Goal: Find specific page/section: Find specific page/section

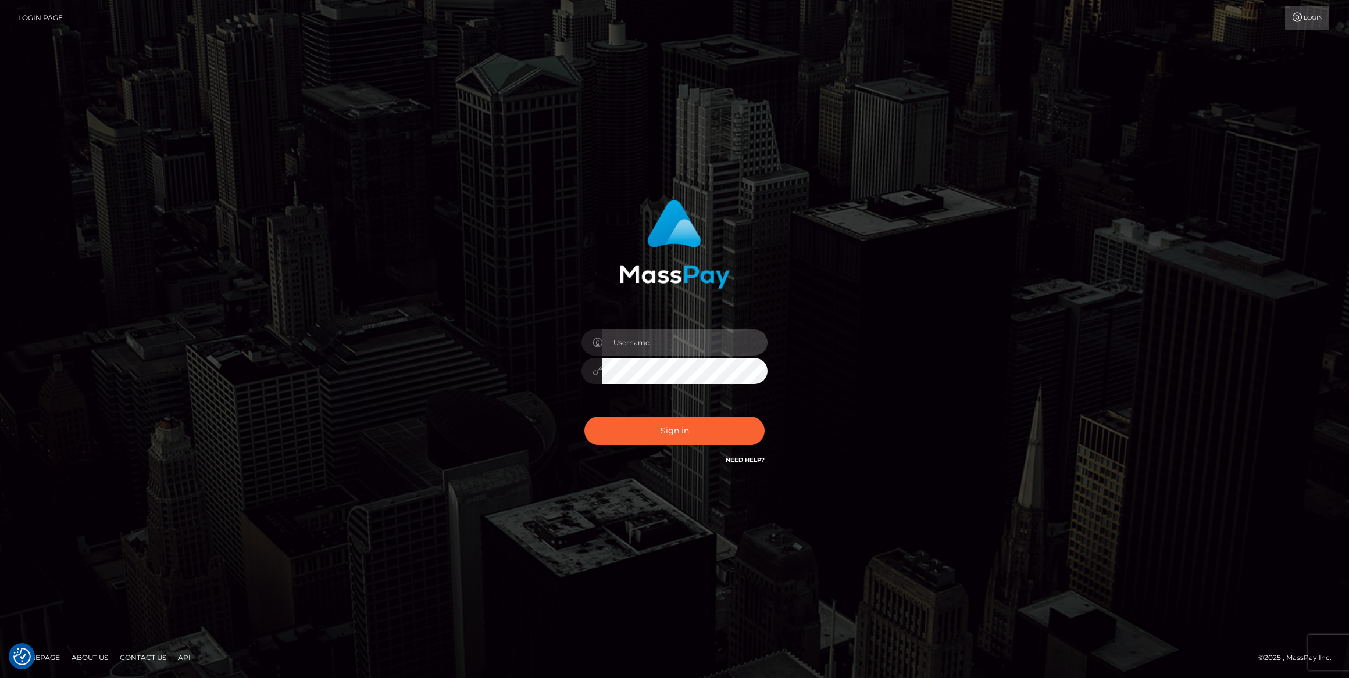
type input "bengreen"
click at [652, 436] on button "Sign in" at bounding box center [674, 431] width 180 height 28
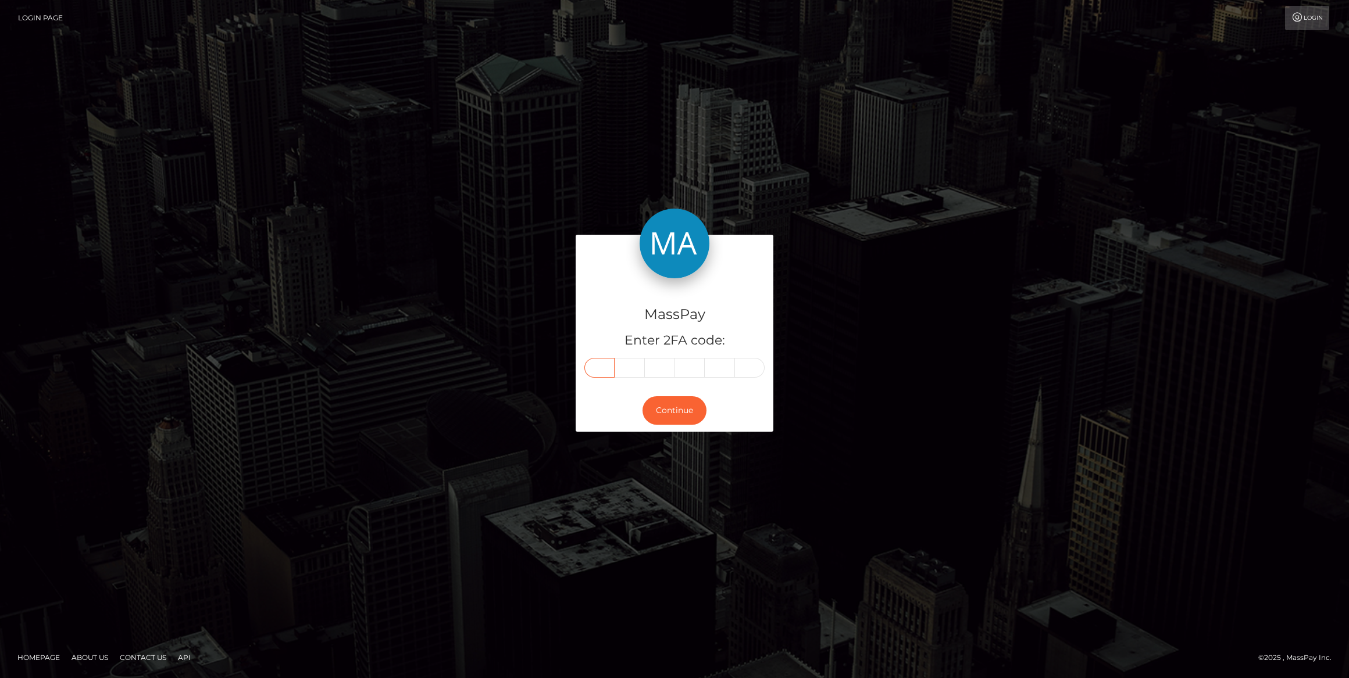
paste input "5"
type input "5"
type input "6"
type input "8"
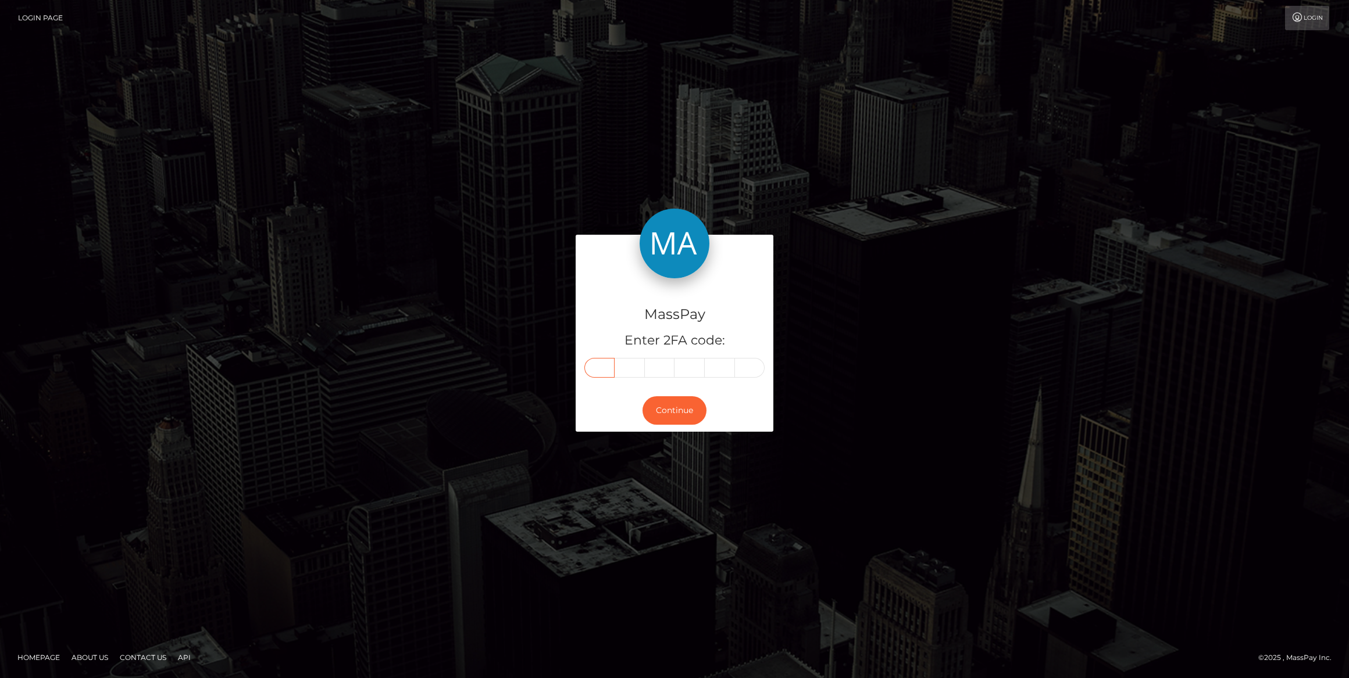
type input "3"
type input "6"
click at [655, 424] on button "Continue" at bounding box center [674, 410] width 64 height 28
click at [660, 414] on button "Continue" at bounding box center [674, 410] width 64 height 28
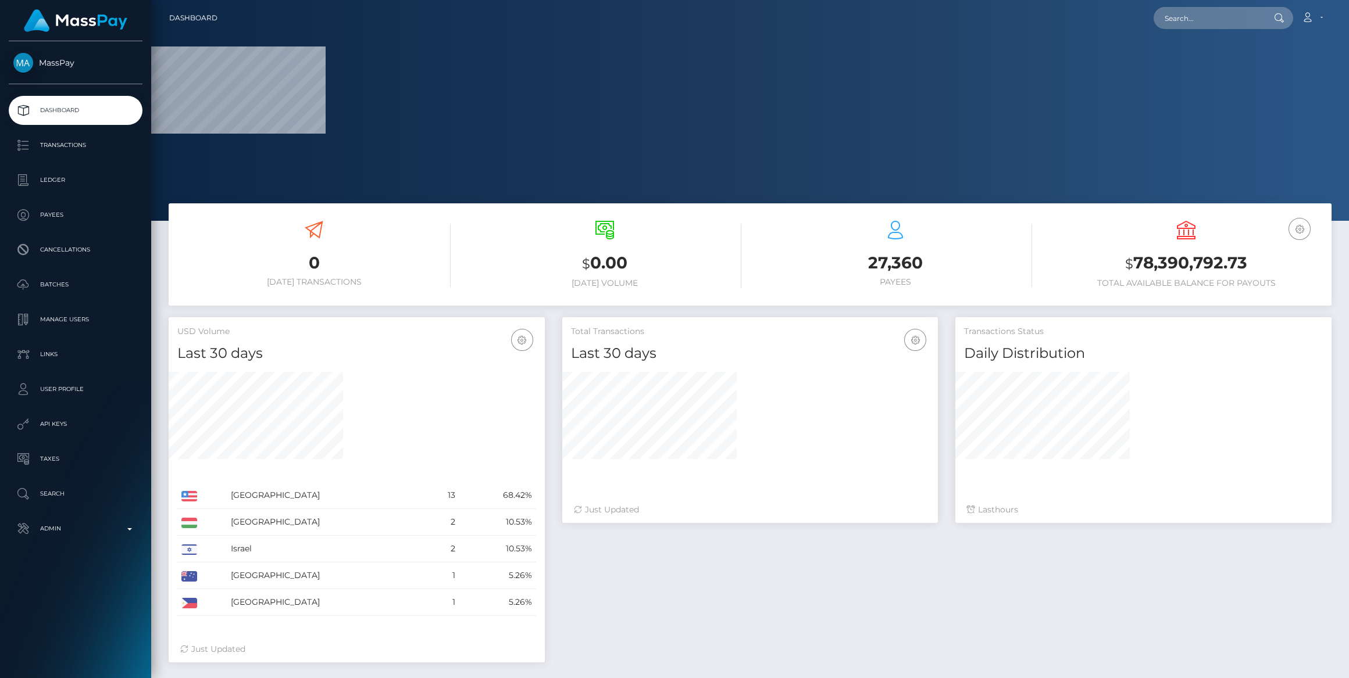
select select
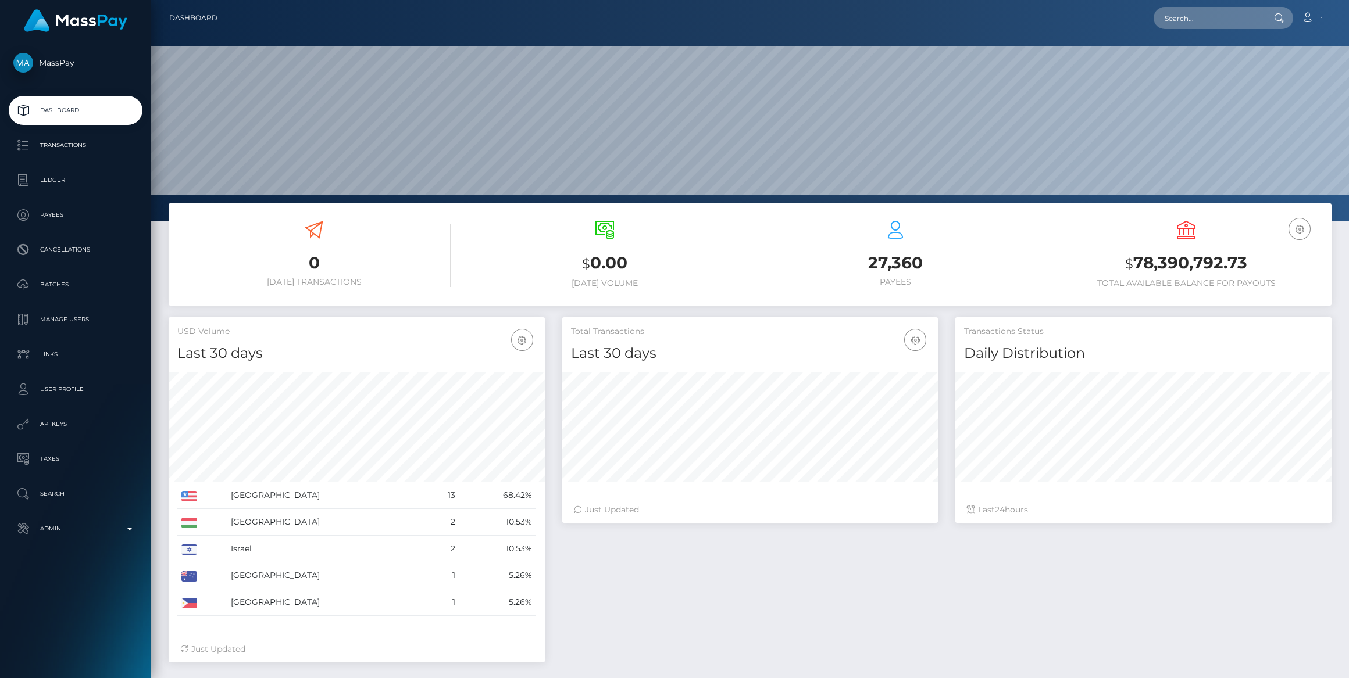
scroll to position [205, 376]
click at [79, 535] on p "Admin" at bounding box center [75, 528] width 124 height 17
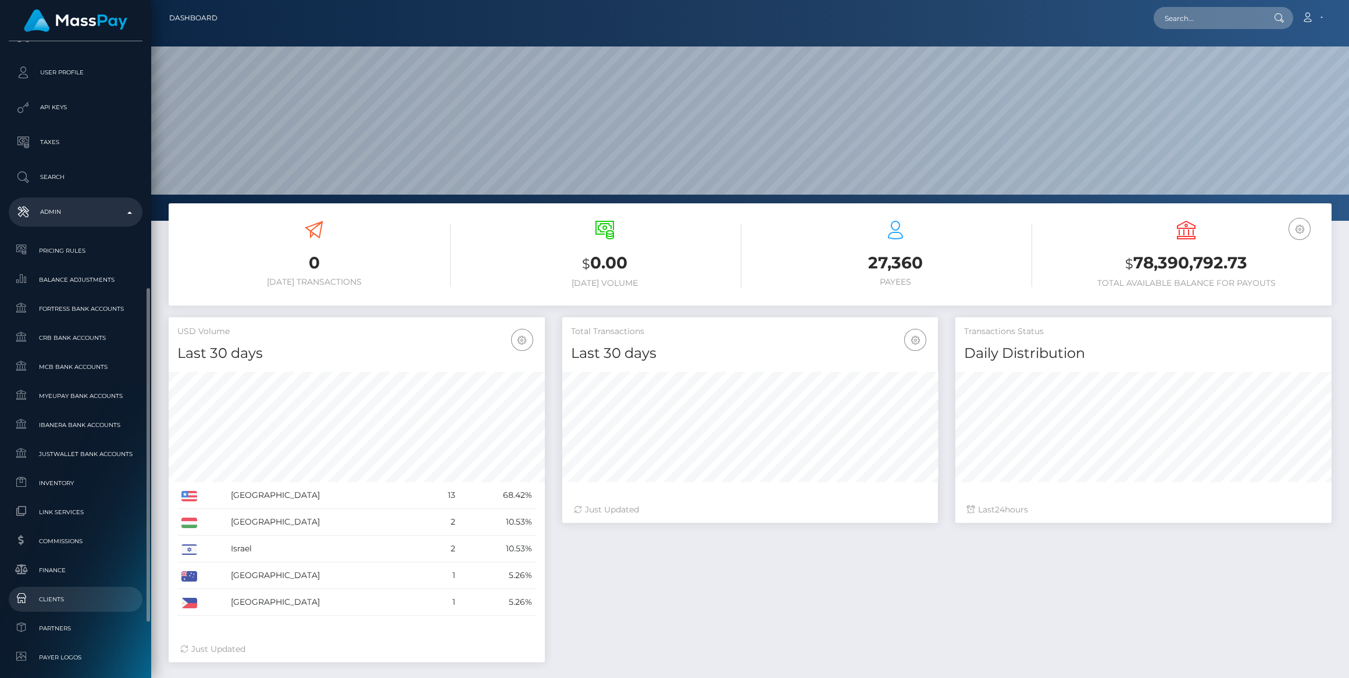
scroll to position [370, 0]
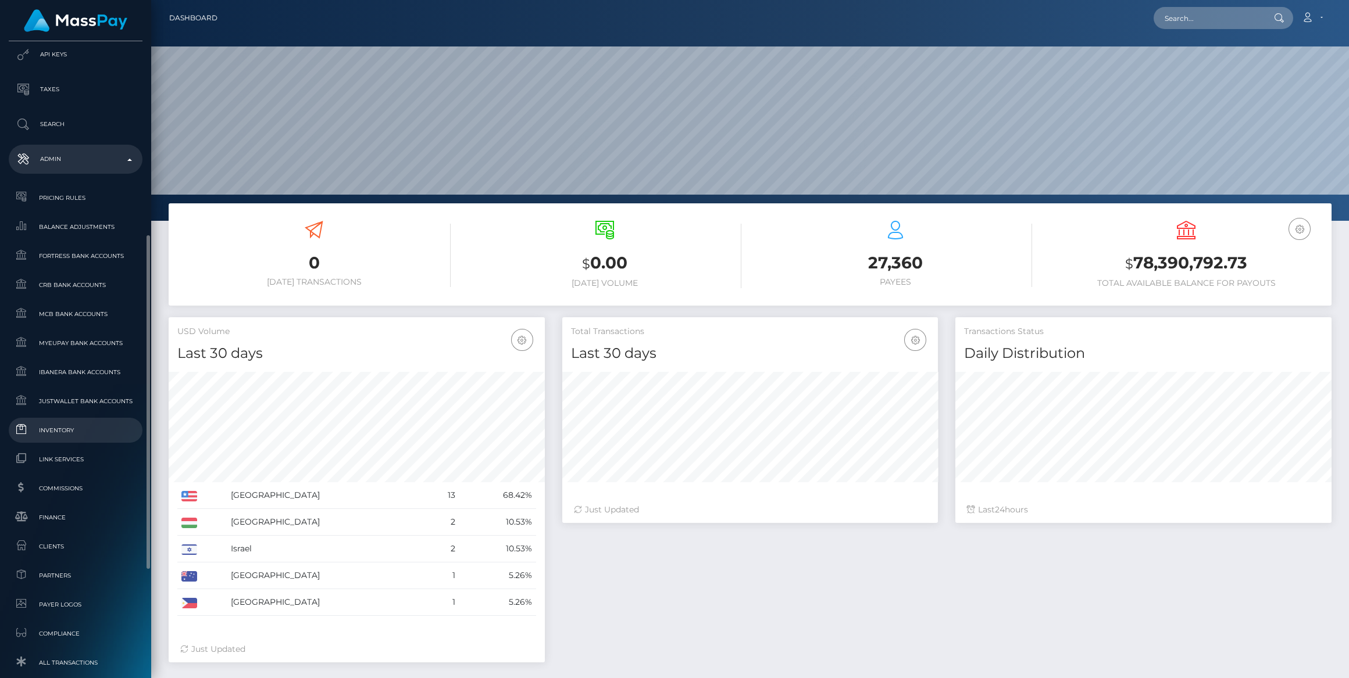
click at [45, 430] on span "Inventory" at bounding box center [75, 430] width 124 height 13
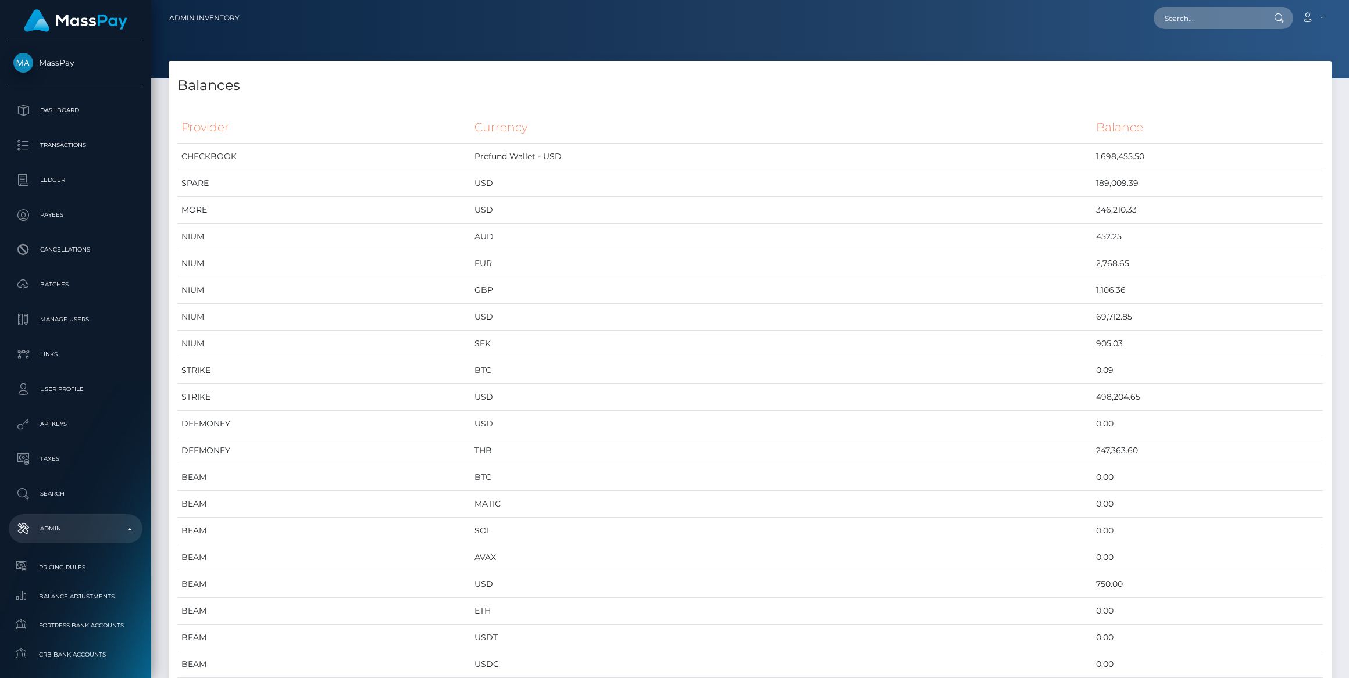
scroll to position [4703, 1162]
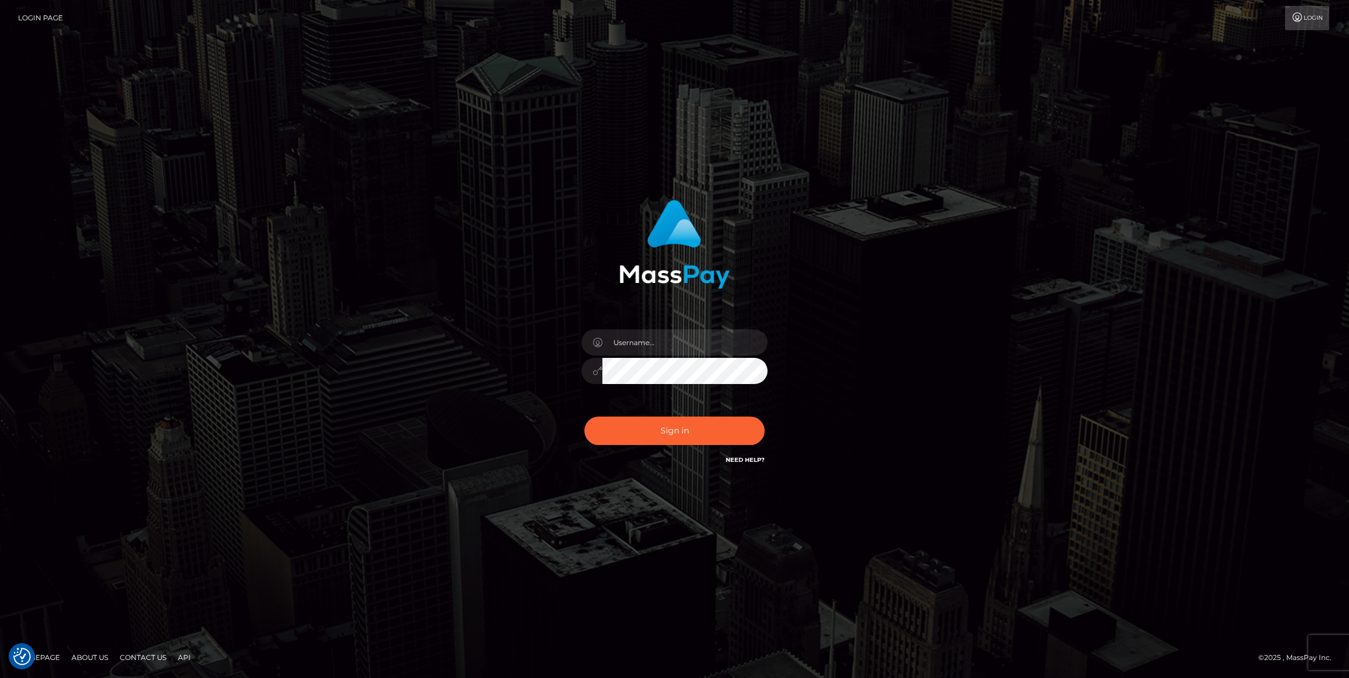
type input "bengreen"
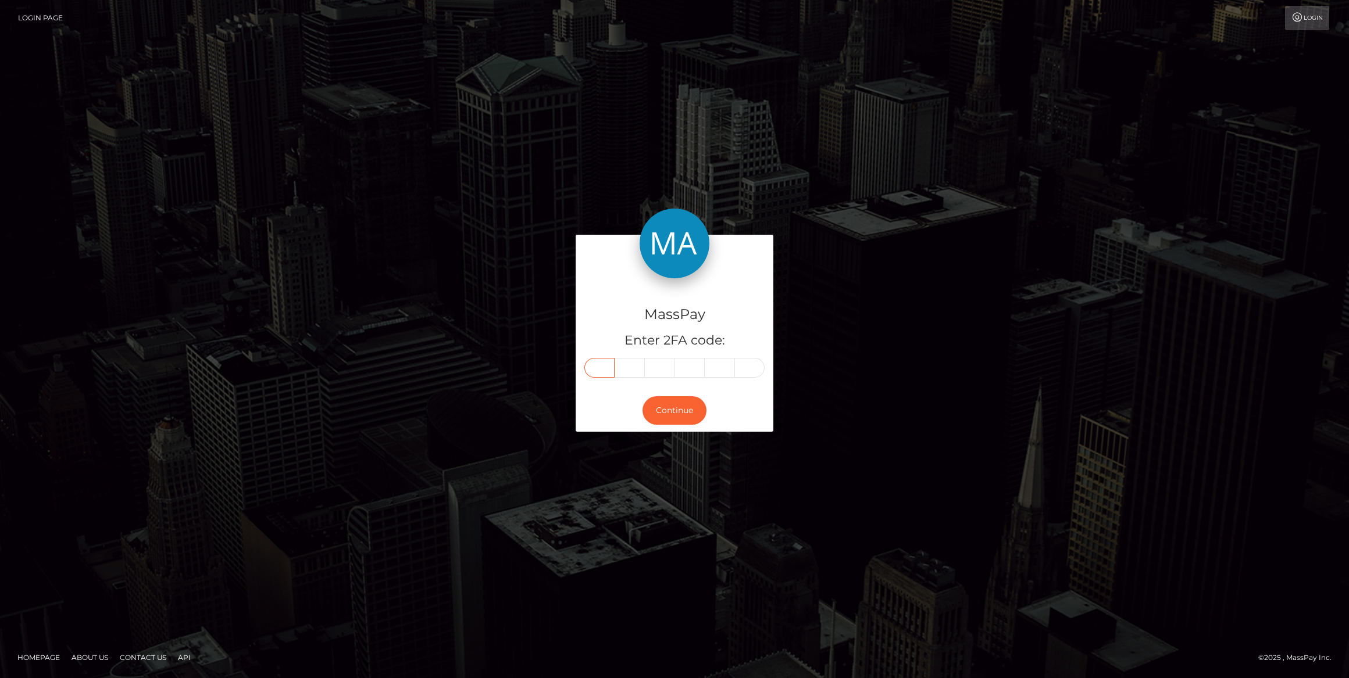
click at [599, 365] on input "text" at bounding box center [599, 368] width 30 height 20
paste input "7"
type input "7"
type input "1"
type input "4"
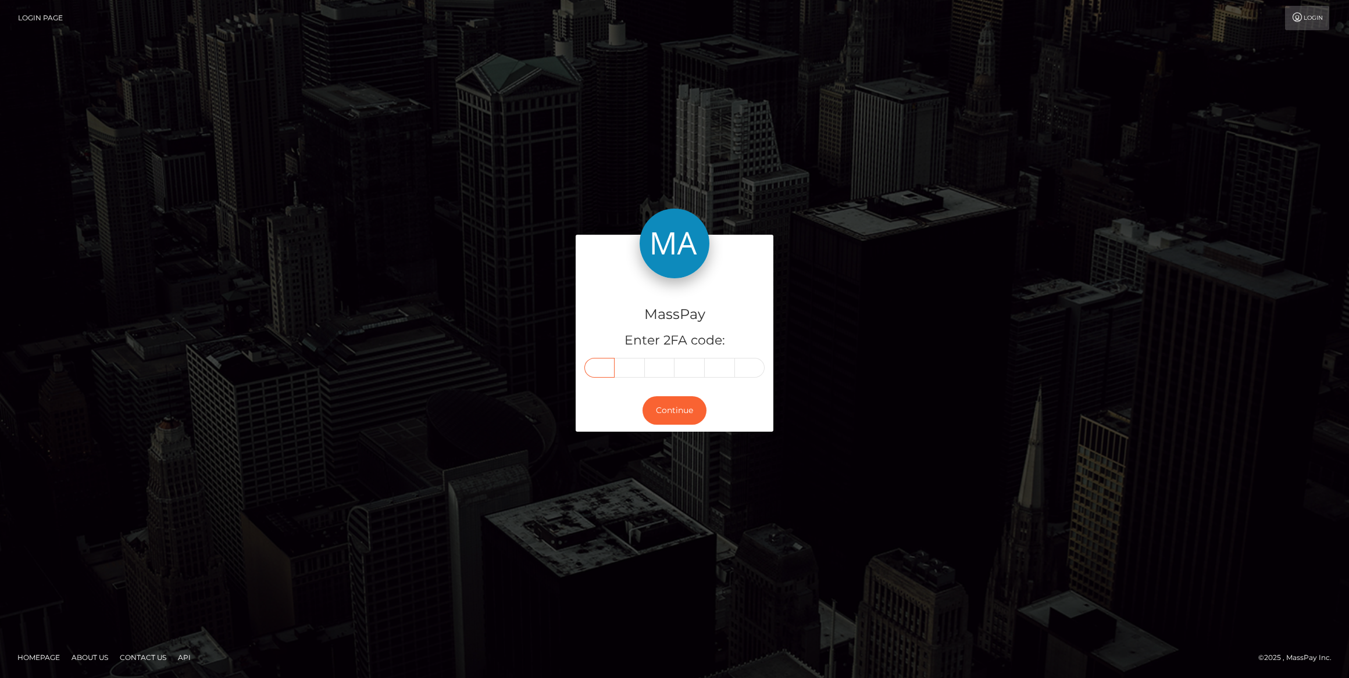
type input "8"
type input "6"
type input "3"
click at [663, 417] on button "Continue" at bounding box center [674, 410] width 64 height 28
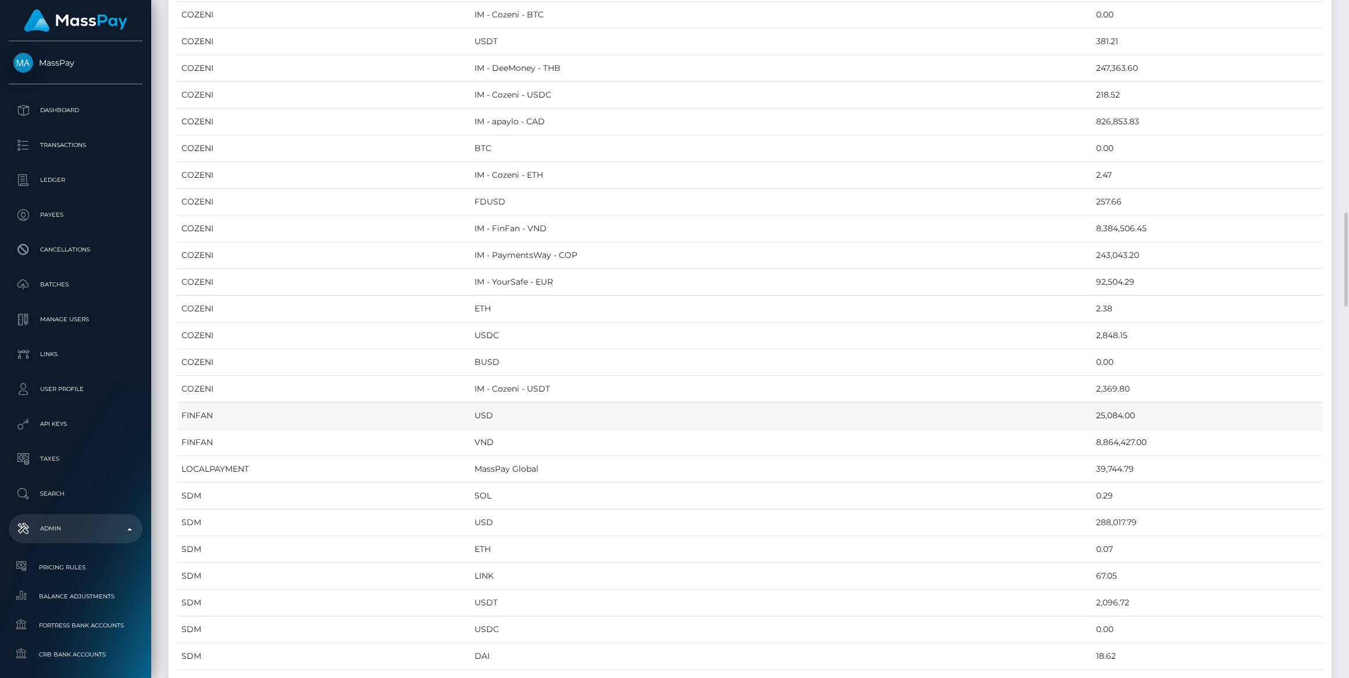
scroll to position [1902, 0]
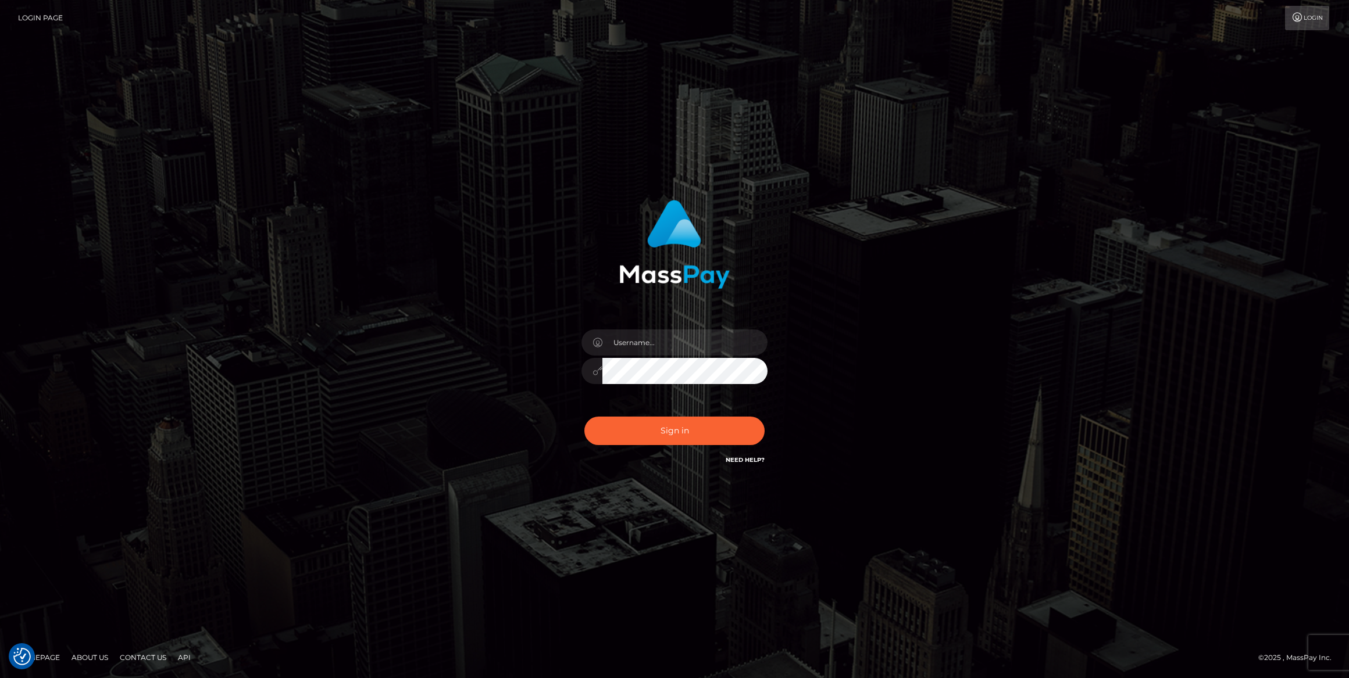
type input "bengreen"
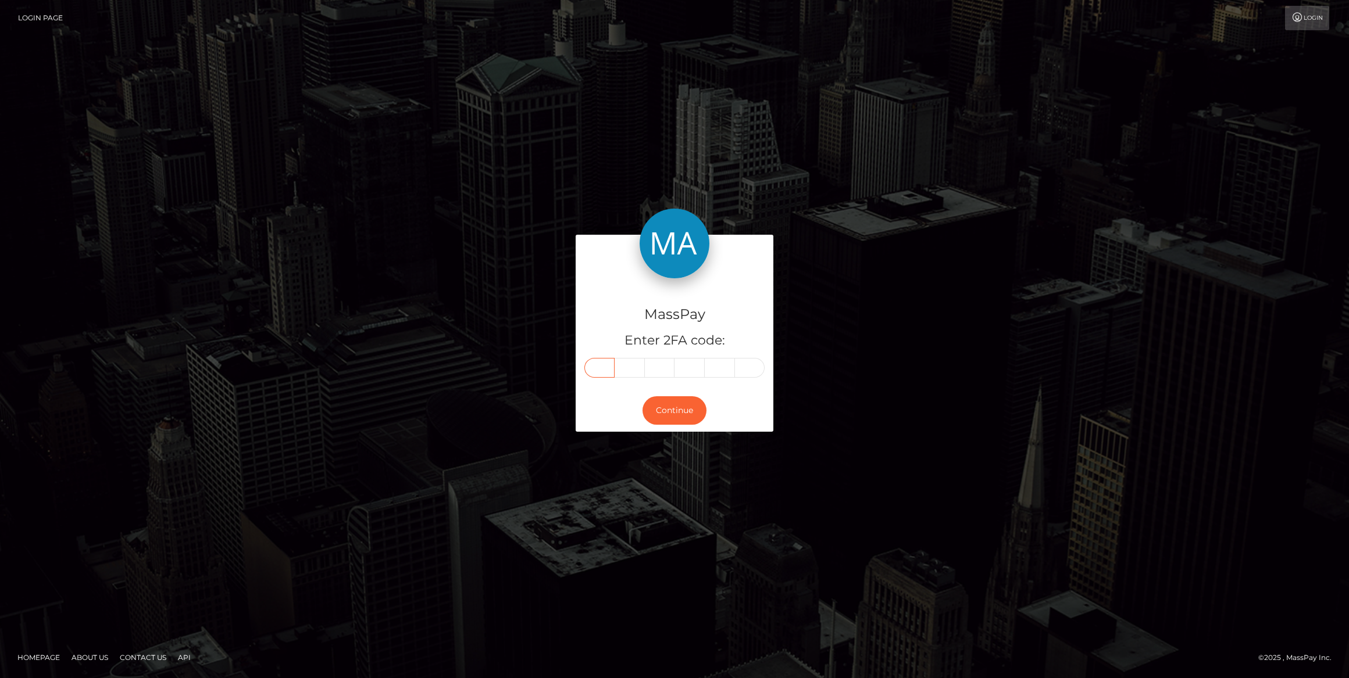
paste input "6"
type input "6"
type input "8"
type input "2"
type input "1"
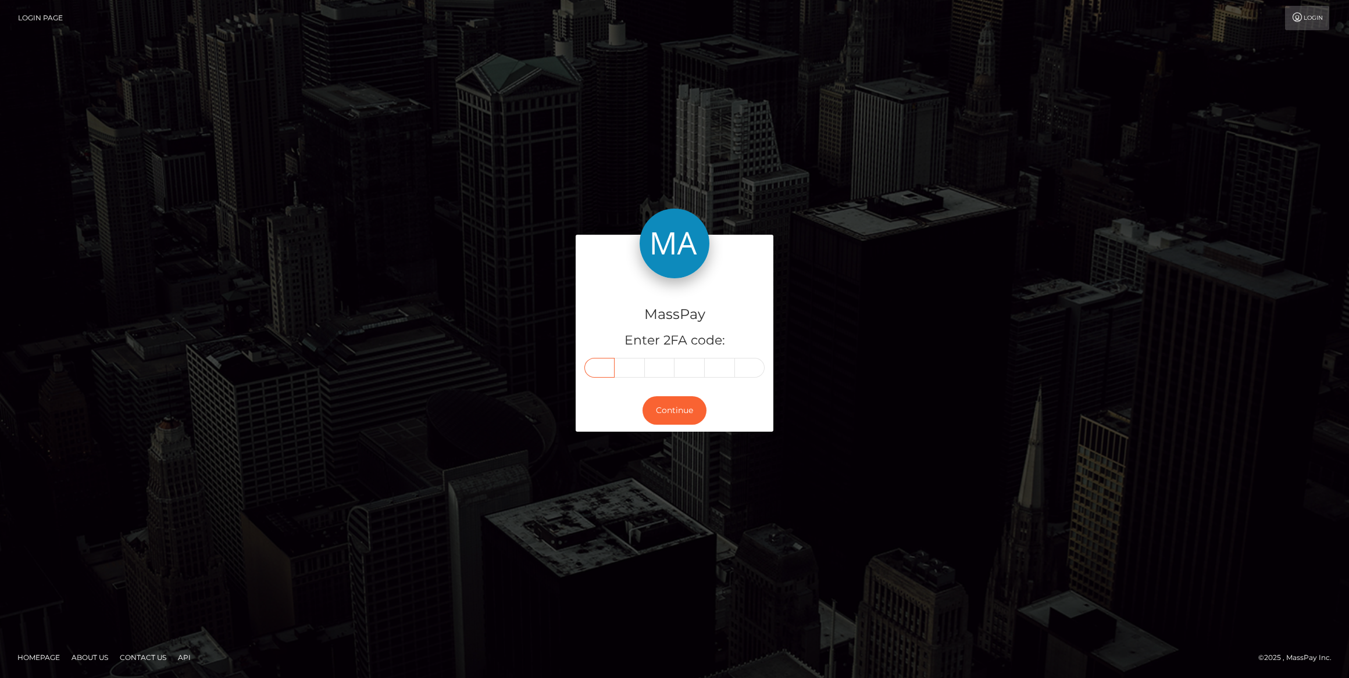
type input "9"
type input "0"
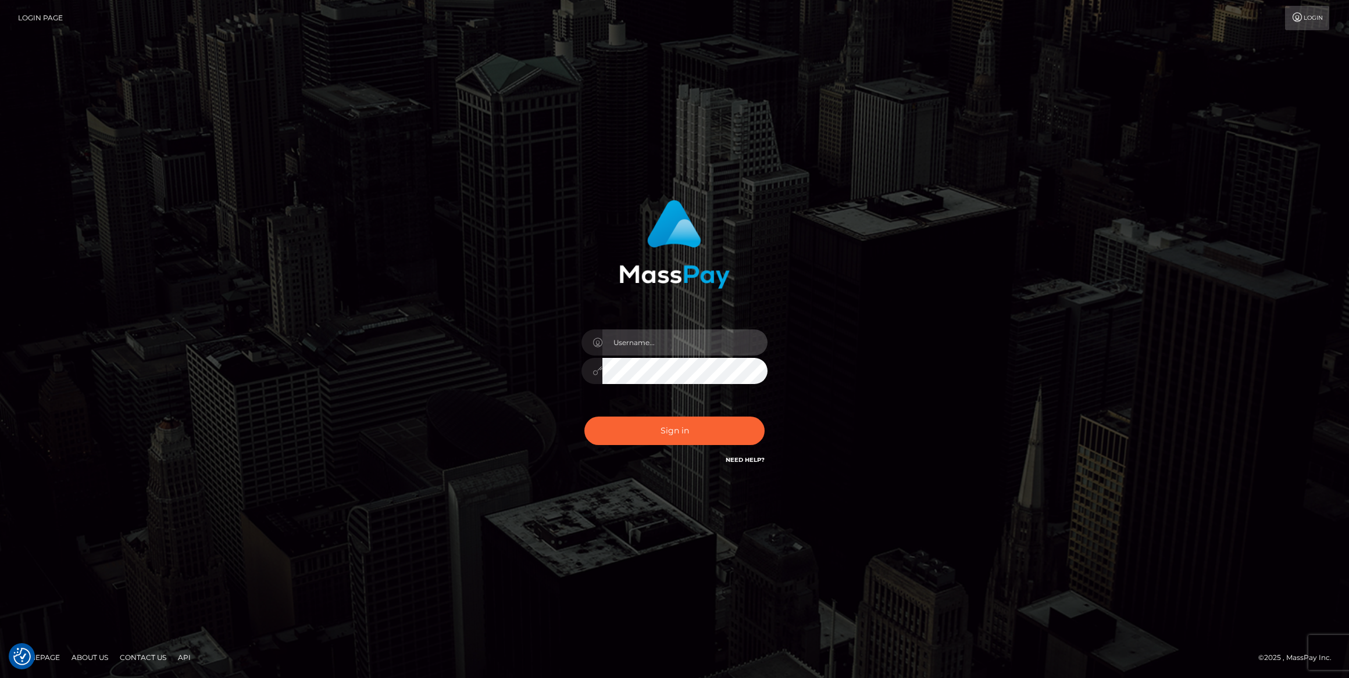
type input "bengreen"
click at [625, 430] on button "Sign in" at bounding box center [674, 431] width 180 height 28
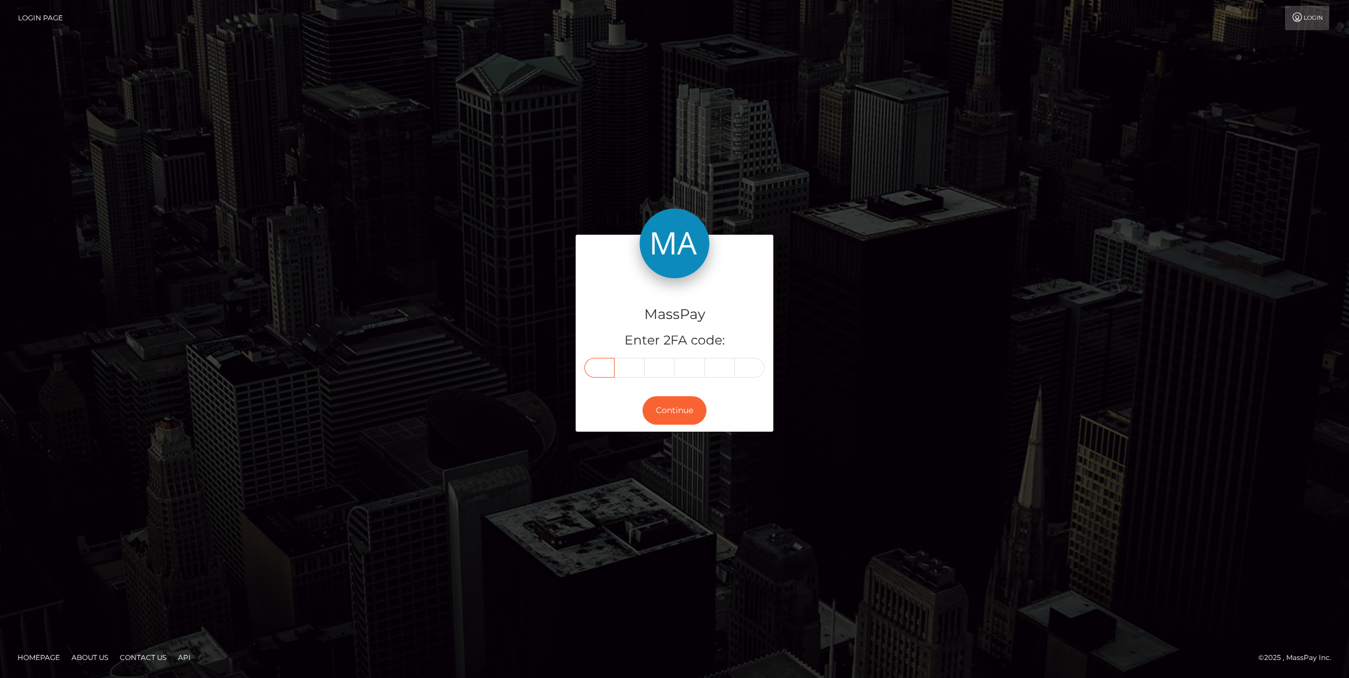
paste input "4"
type input "4"
type input "0"
type input "9"
type input "1"
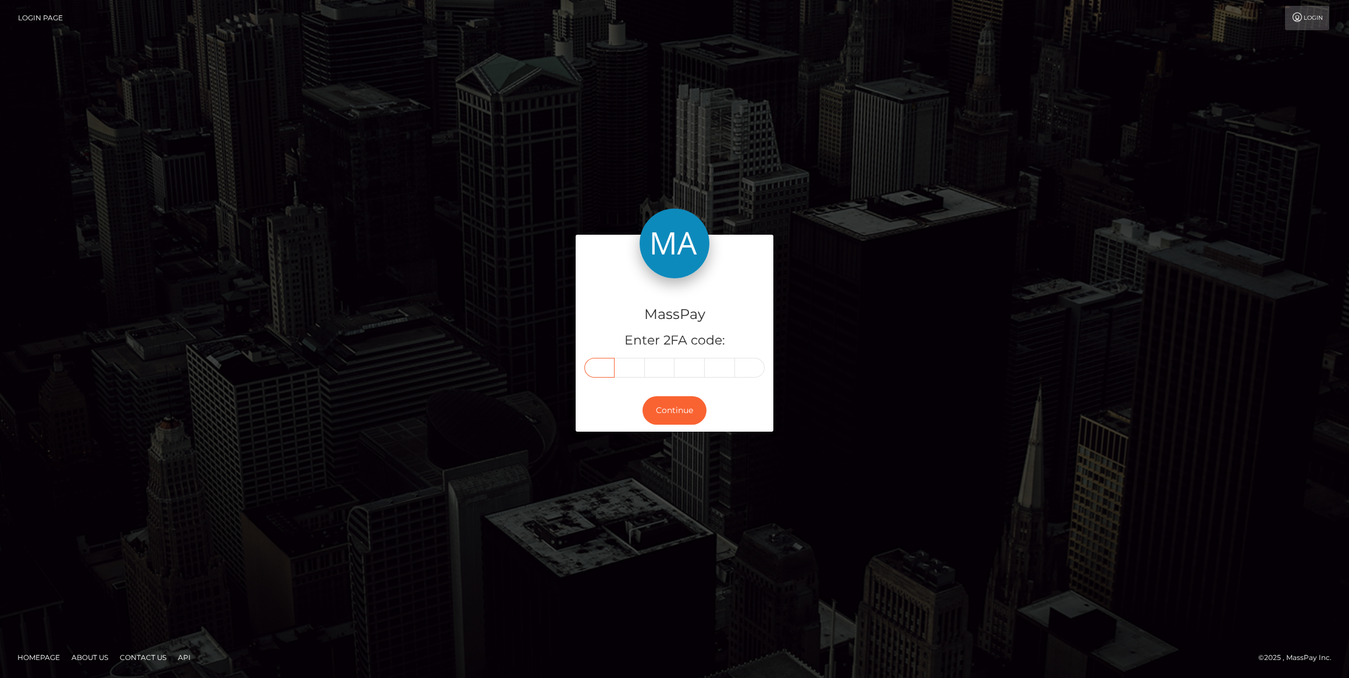
type input "3"
type input "5"
click at [670, 421] on button "Continue" at bounding box center [674, 410] width 64 height 28
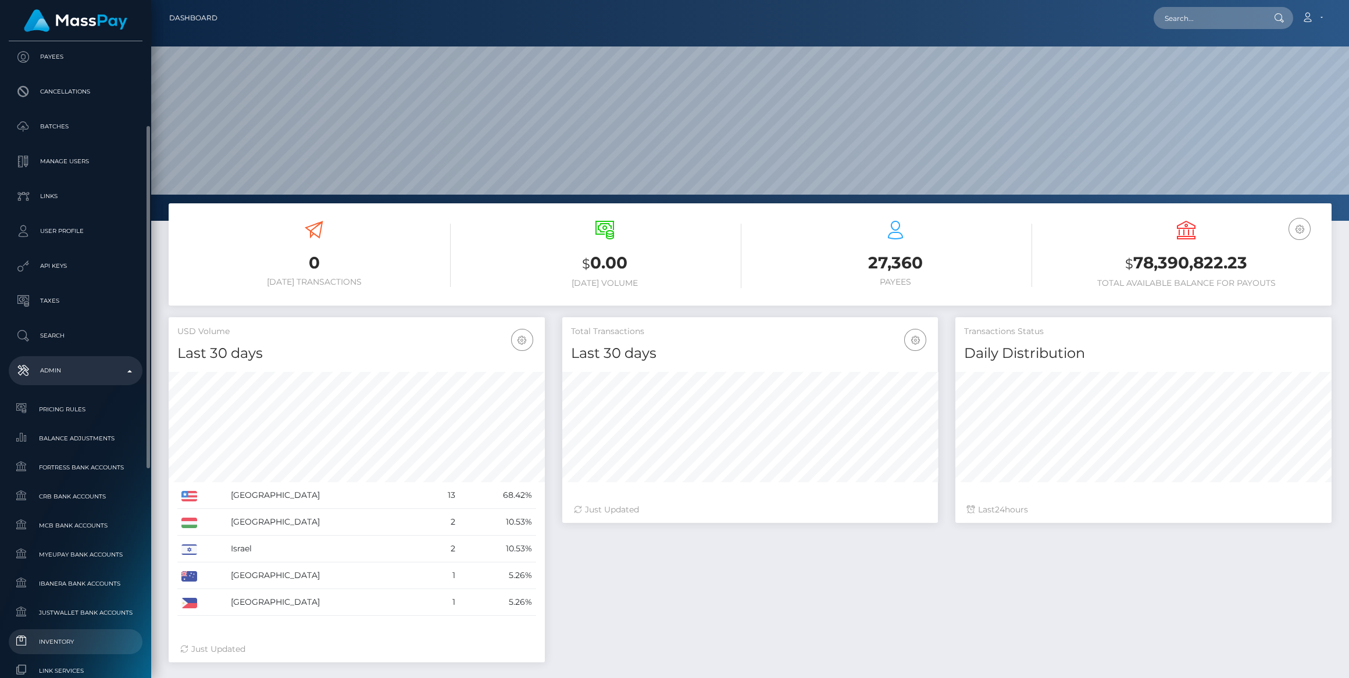
scroll to position [317, 0]
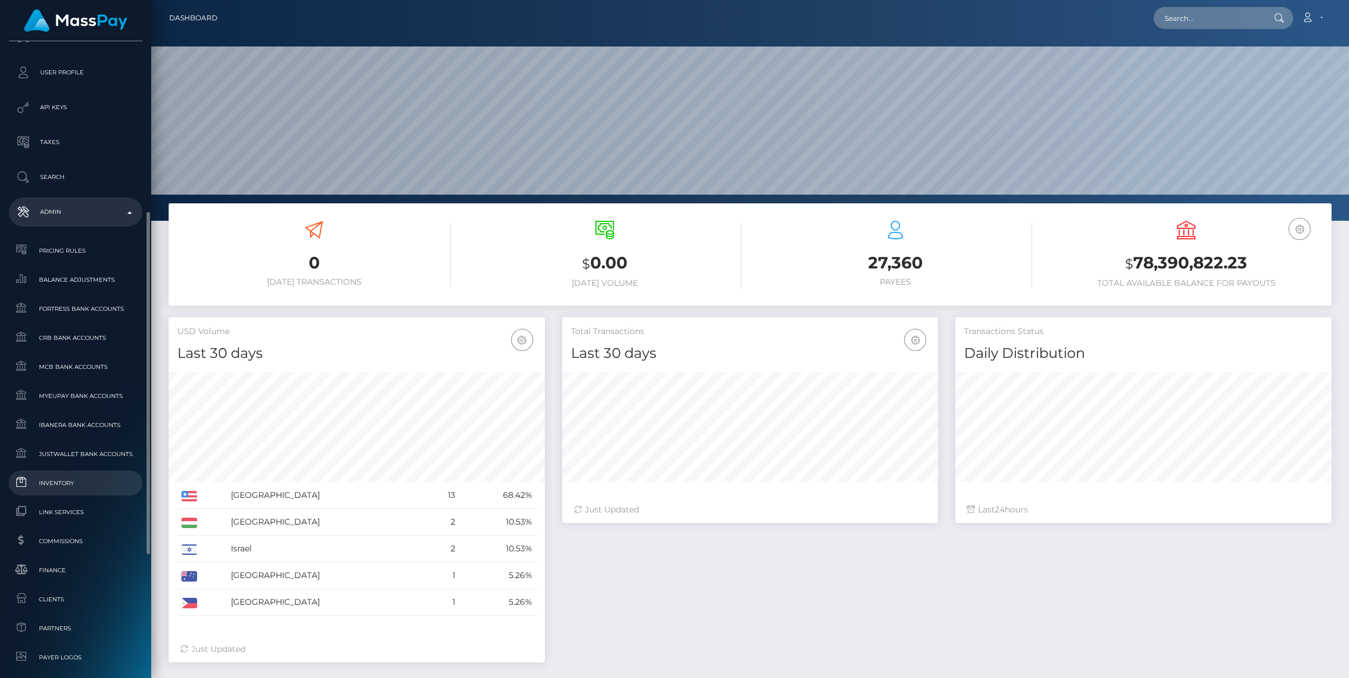
click at [60, 483] on span "Inventory" at bounding box center [75, 483] width 124 height 13
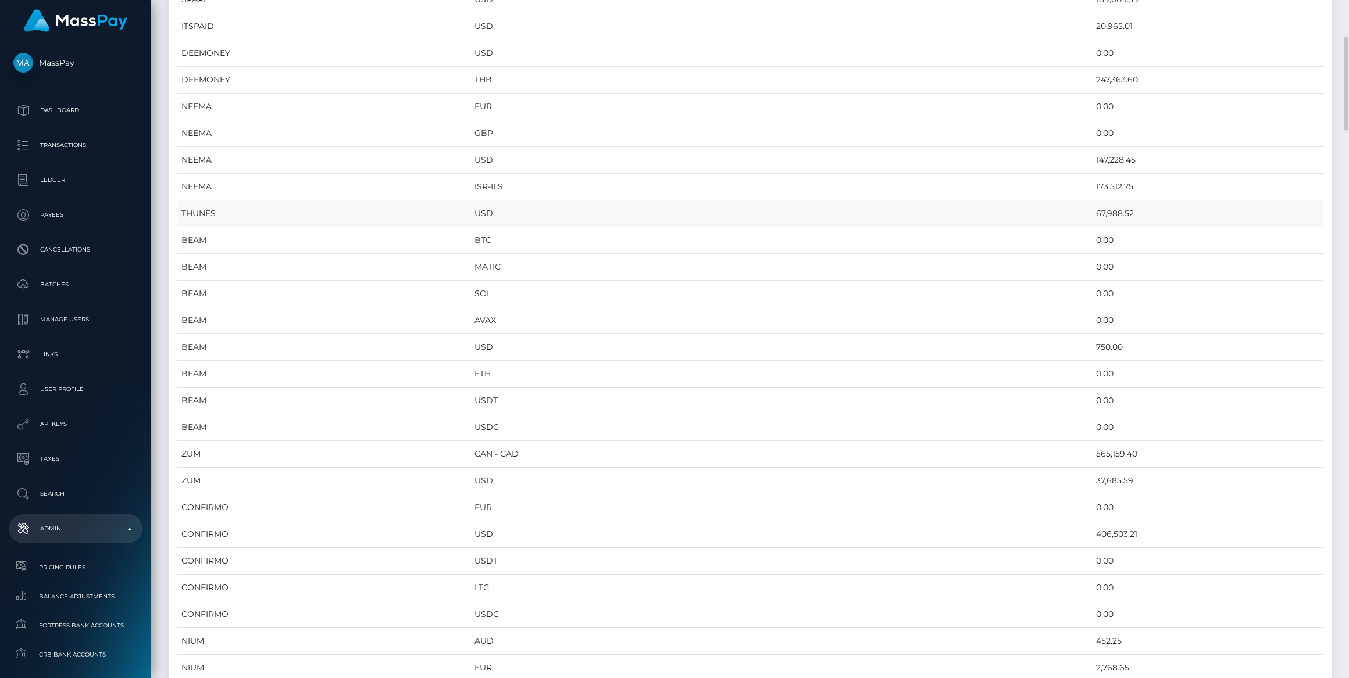
scroll to position [317, 0]
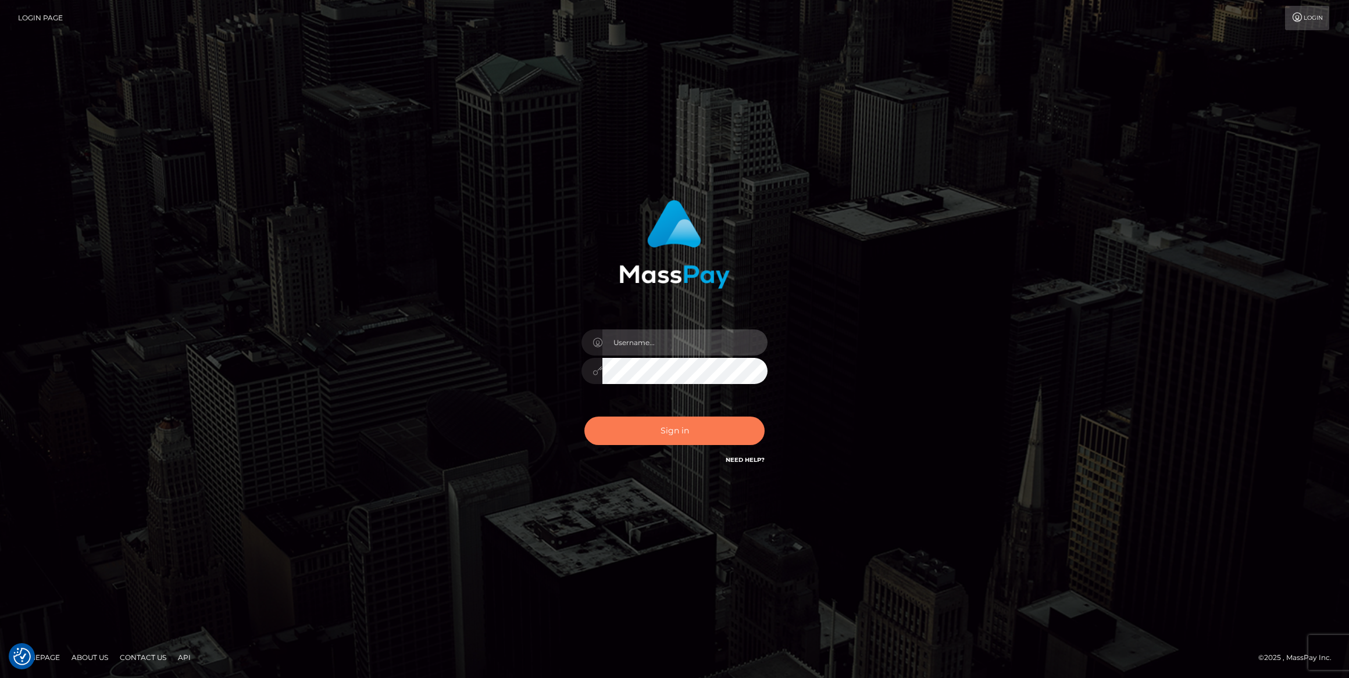
type input "bengreen"
click at [652, 417] on button "Sign in" at bounding box center [674, 431] width 180 height 28
click at [655, 427] on button "Sign in" at bounding box center [674, 431] width 180 height 28
type input "bengreen"
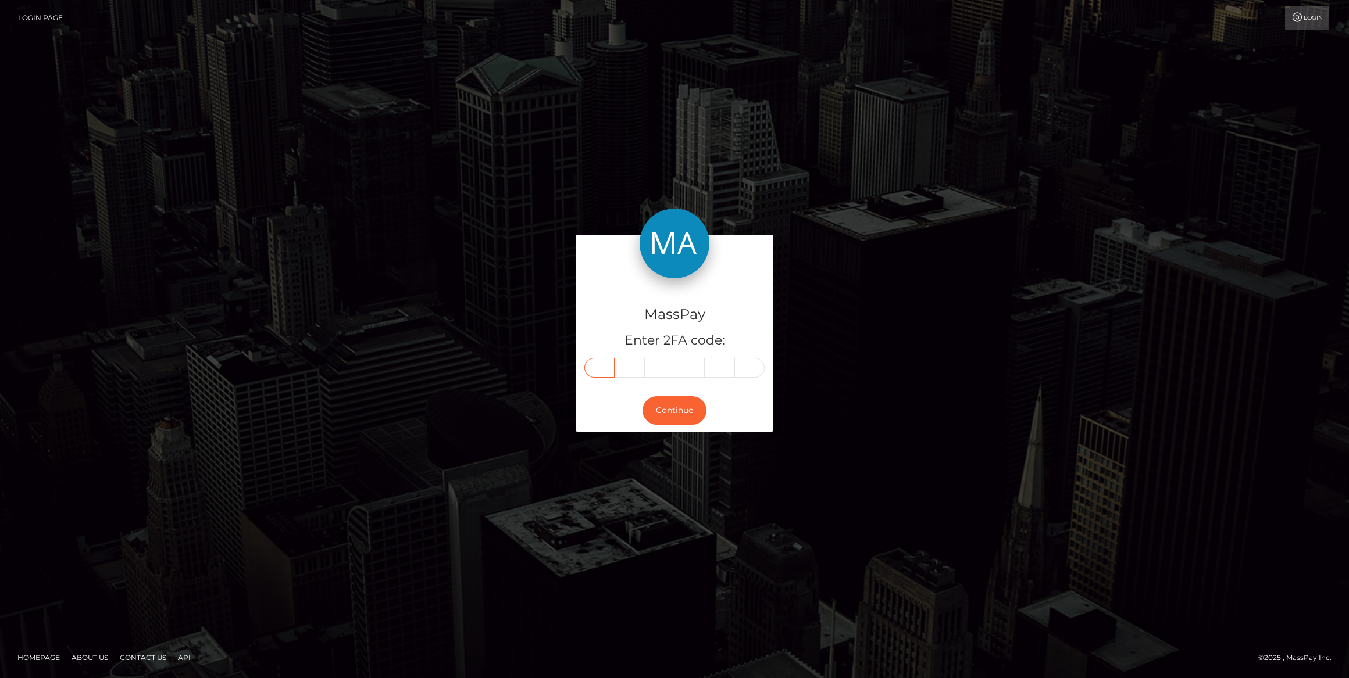
paste input "7"
type input "7"
type input "9"
type input "8"
type input "6"
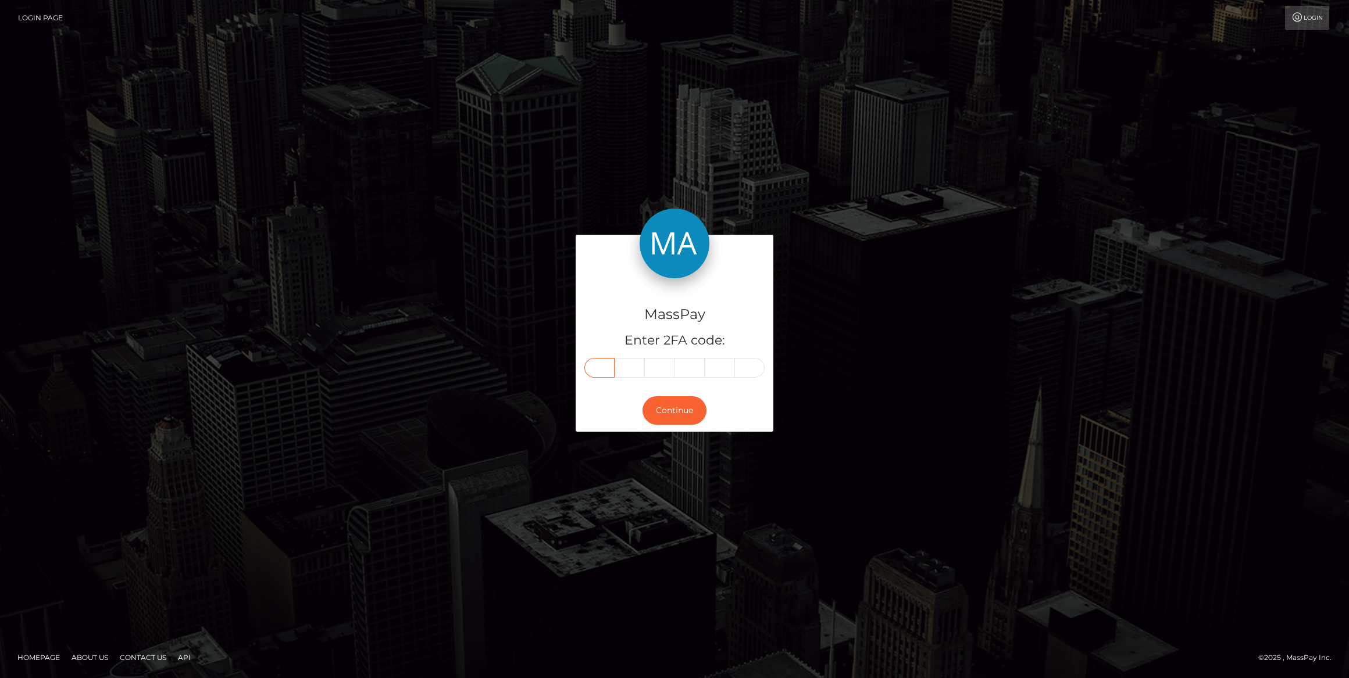
type input "9"
type input "4"
click at [681, 410] on button "Continue" at bounding box center [674, 410] width 64 height 28
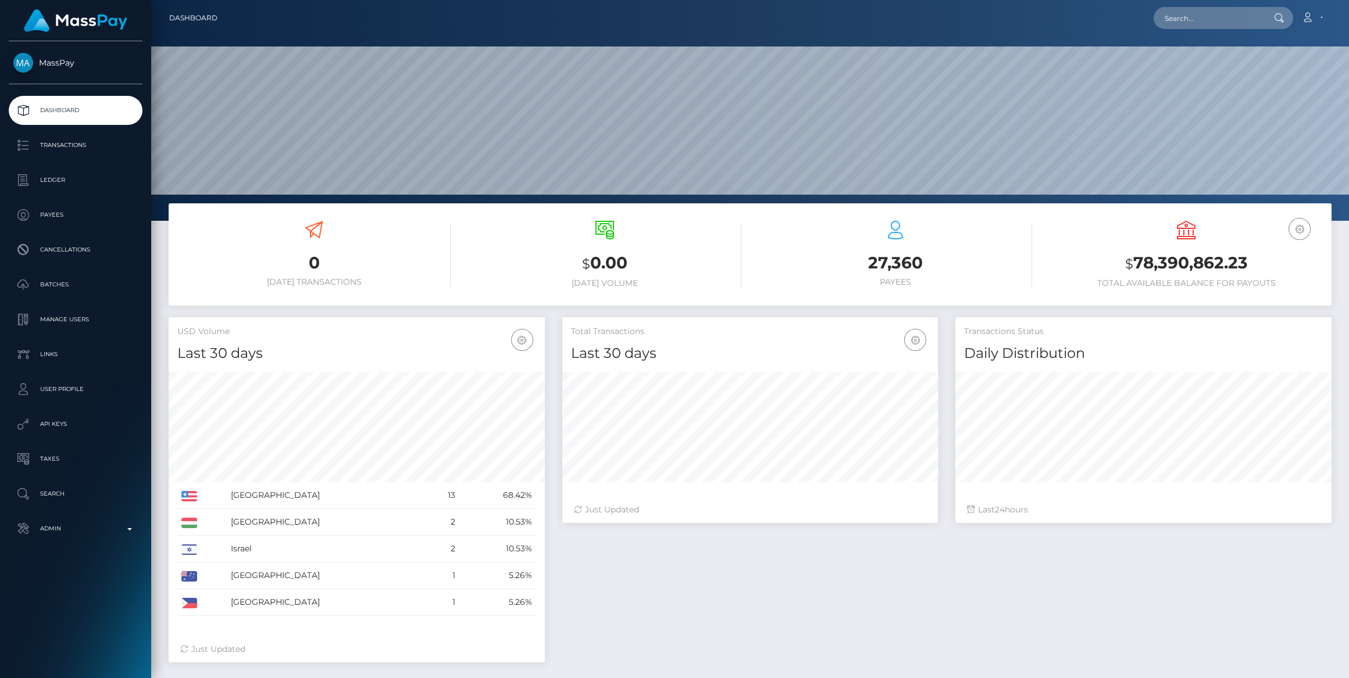
scroll to position [205, 376]
click at [91, 539] on link "Admin" at bounding box center [76, 528] width 134 height 29
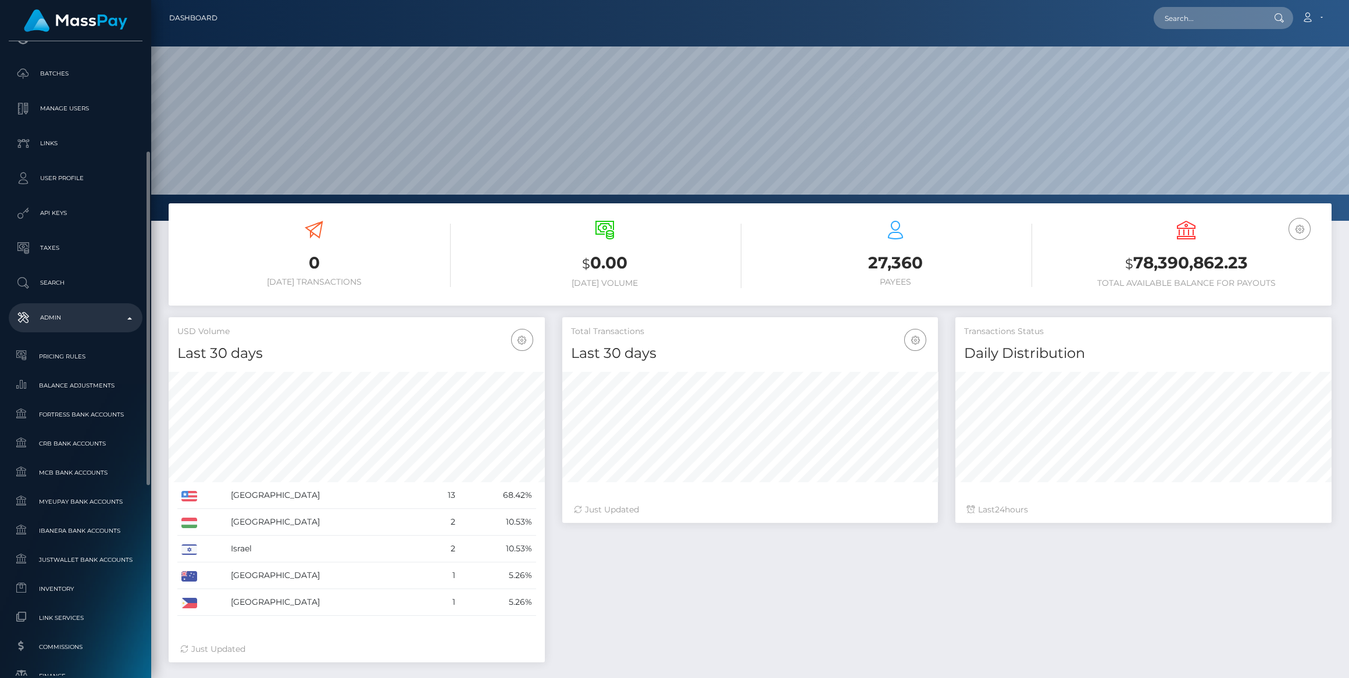
scroll to position [423, 0]
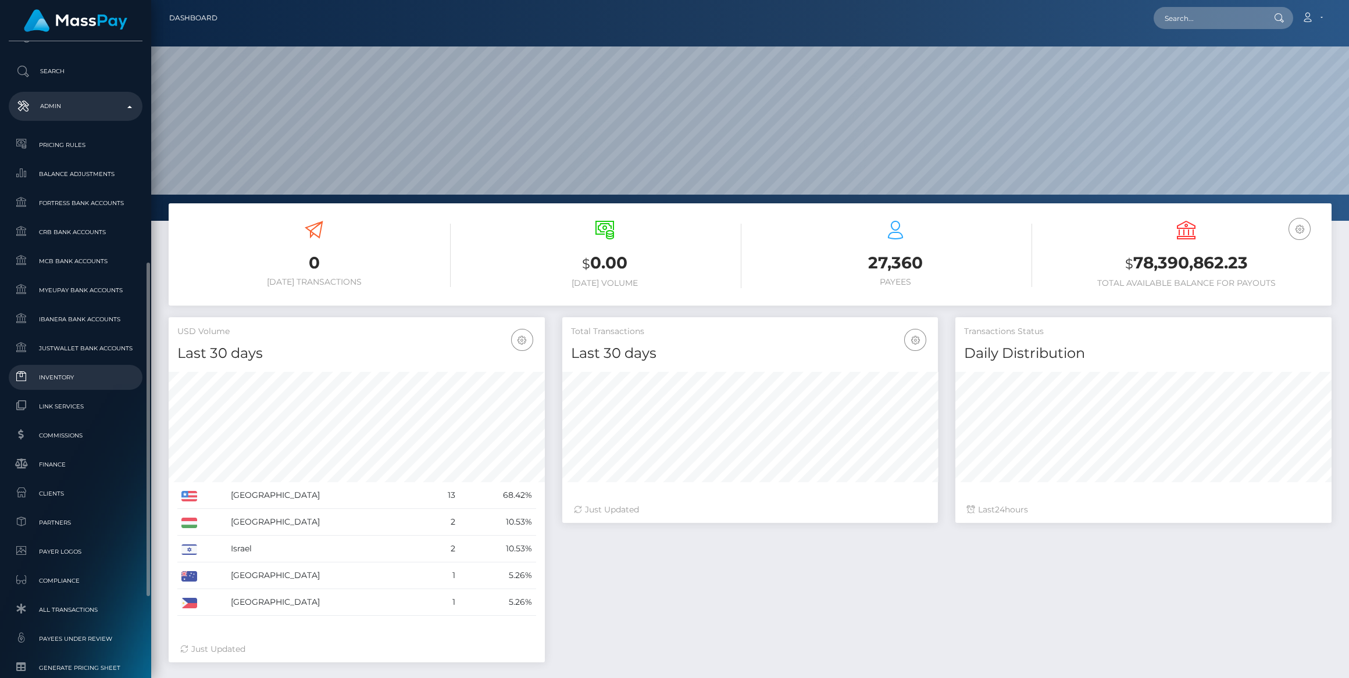
click at [57, 374] on span "Inventory" at bounding box center [75, 377] width 124 height 13
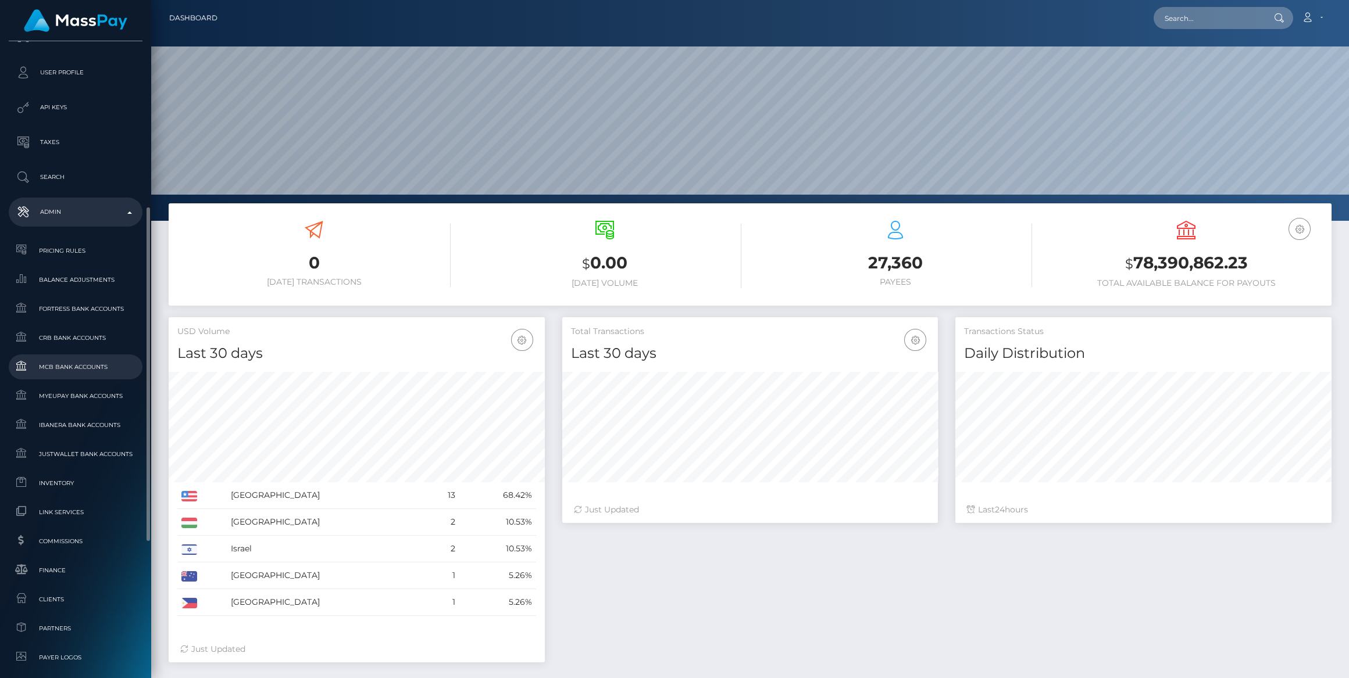
scroll to position [575, 0]
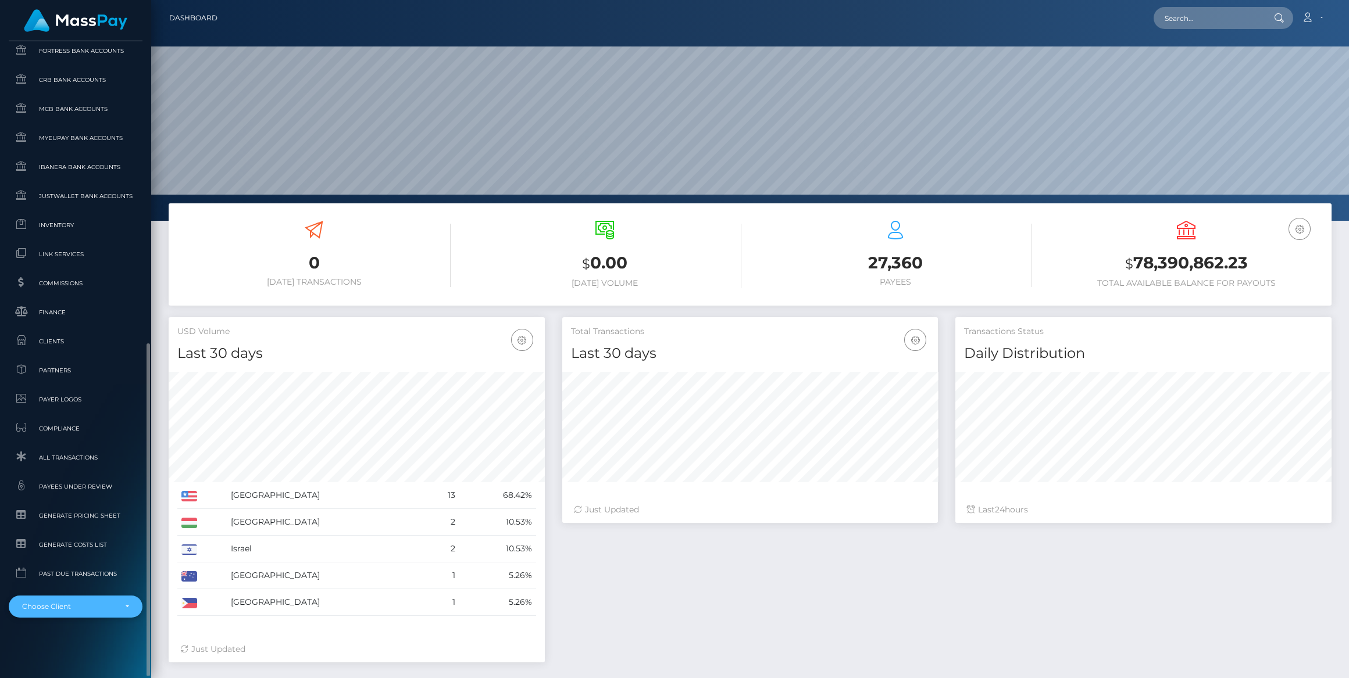
click at [75, 607] on div "Choose Client" at bounding box center [69, 606] width 94 height 9
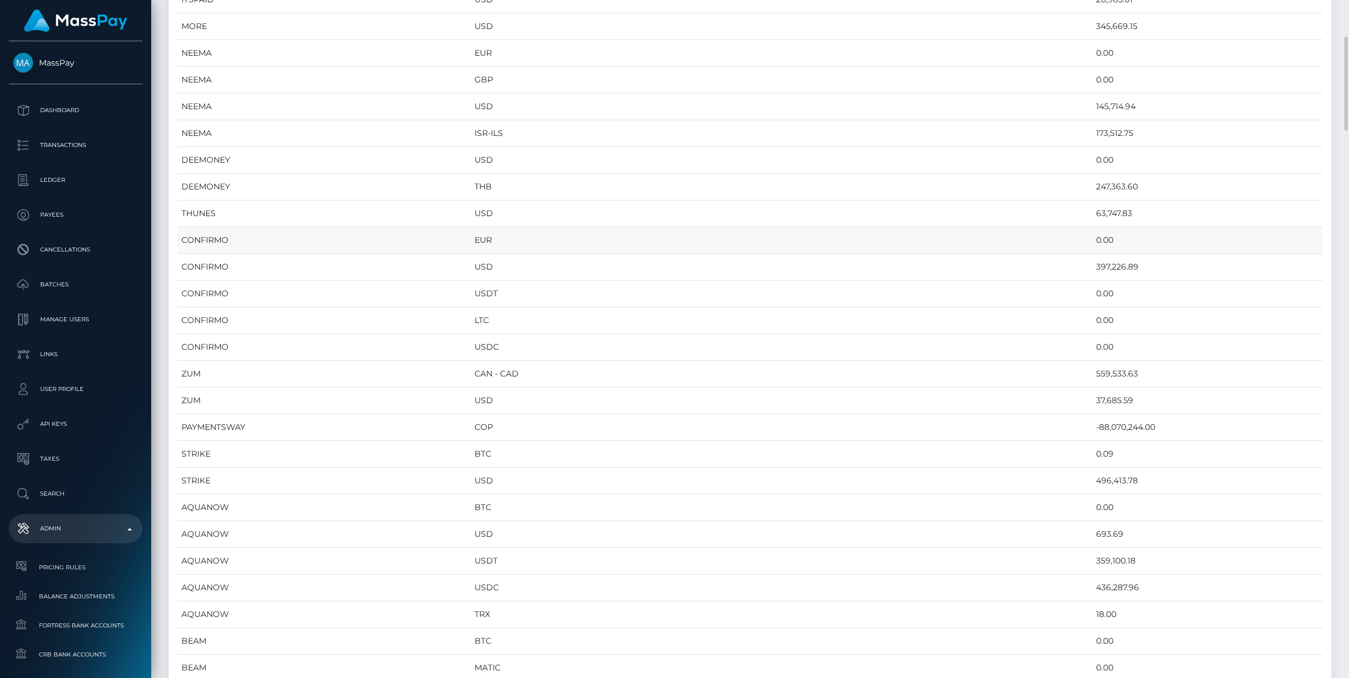
scroll to position [370, 0]
